Goal: Information Seeking & Learning: Learn about a topic

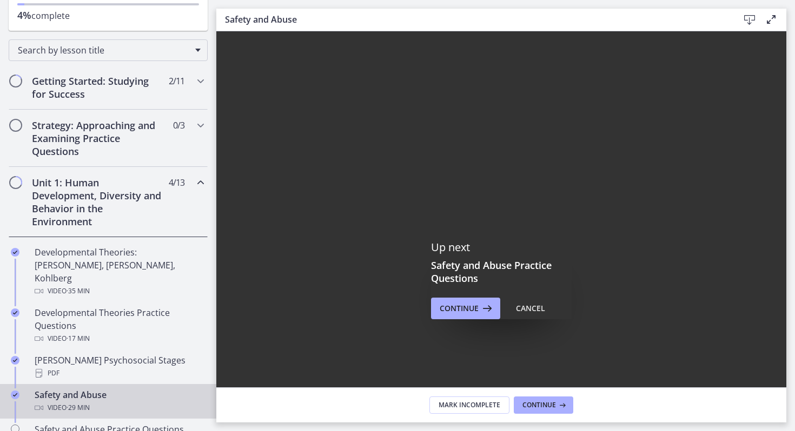
scroll to position [153, 0]
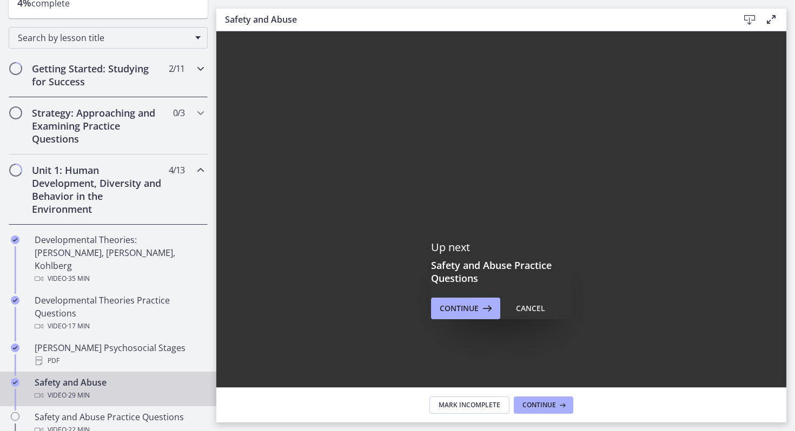
click at [115, 78] on h2 "Getting Started: Studying for Success" at bounding box center [98, 75] width 132 height 26
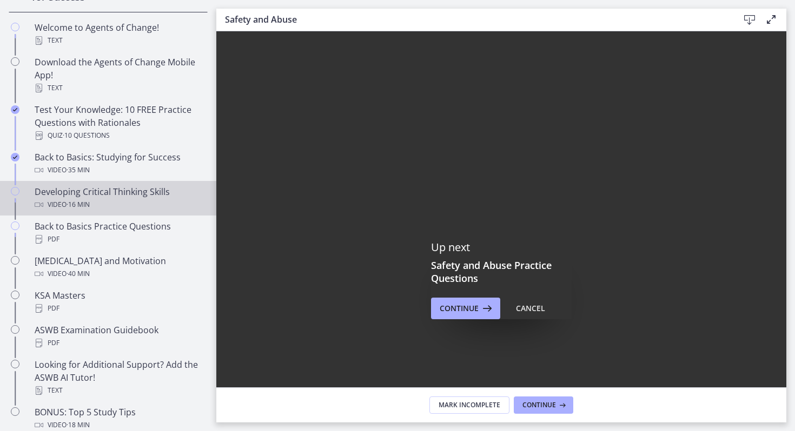
scroll to position [238, 0]
click at [109, 194] on div "Developing Critical Thinking Skills Video · 16 min" at bounding box center [119, 198] width 169 height 26
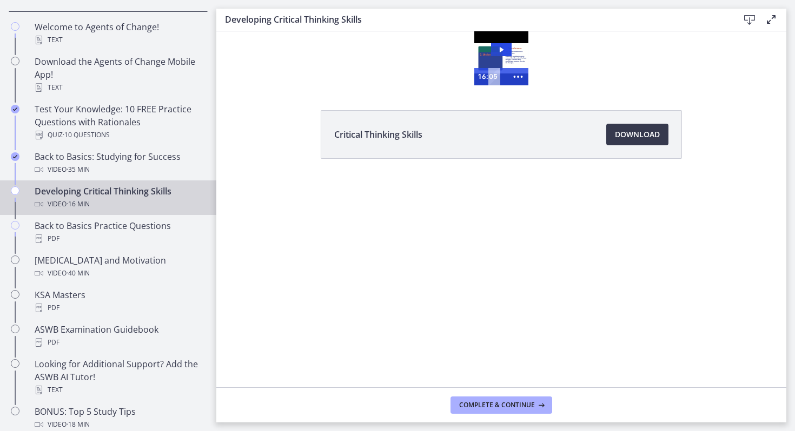
click at [749, 15] on icon at bounding box center [749, 20] width 13 height 13
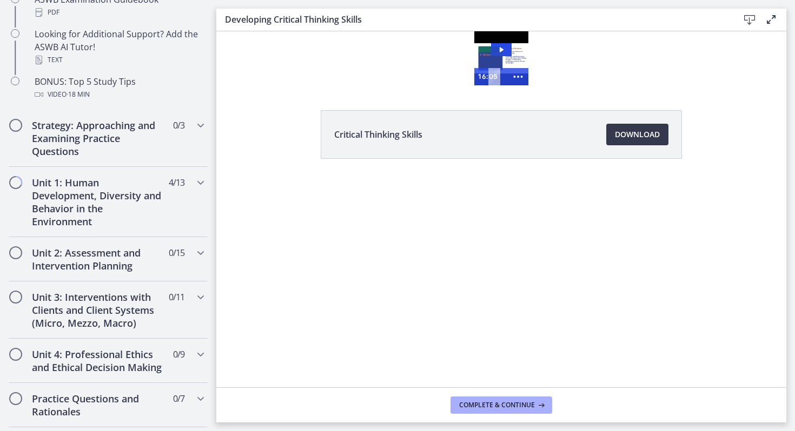
scroll to position [701, 0]
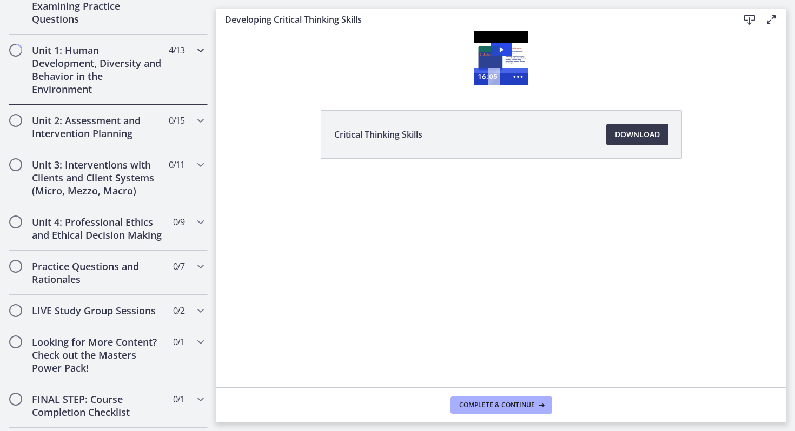
click at [112, 73] on h2 "Unit 1: Human Development, Diversity and Behavior in the Environment" at bounding box center [98, 70] width 132 height 52
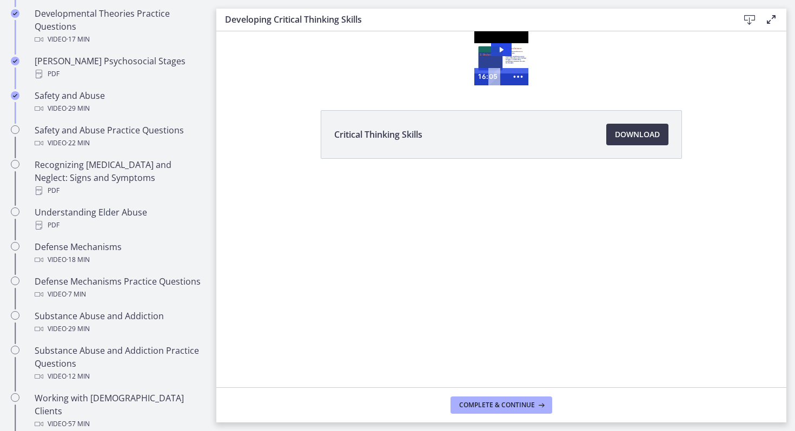
scroll to position [273, 0]
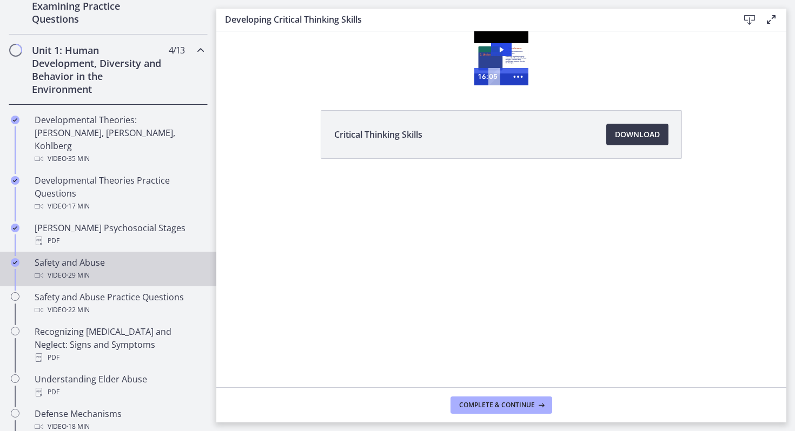
click at [62, 256] on div "Safety and Abuse Video · 29 min" at bounding box center [119, 269] width 169 height 26
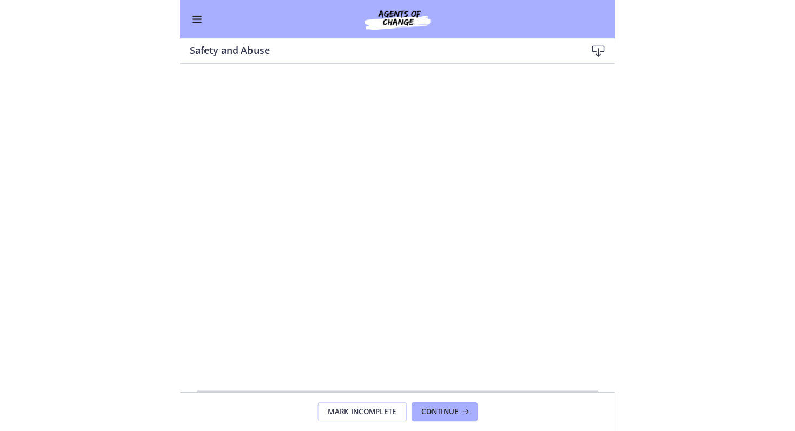
scroll to position [272, 0]
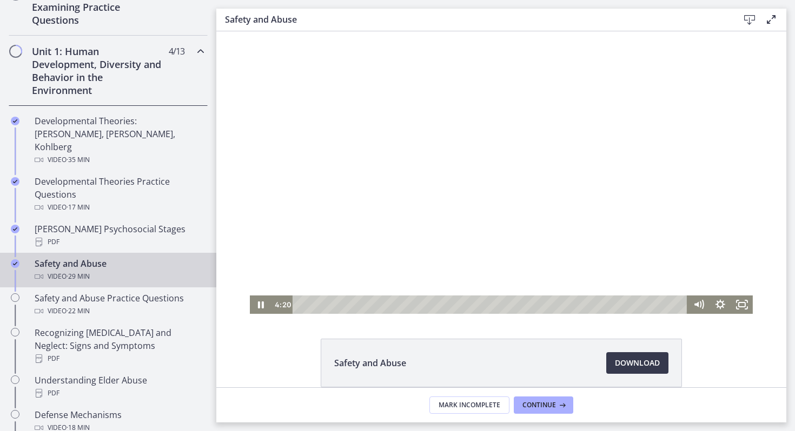
click at [490, 195] on div at bounding box center [501, 172] width 503 height 283
